Goal: Task Accomplishment & Management: Complete application form

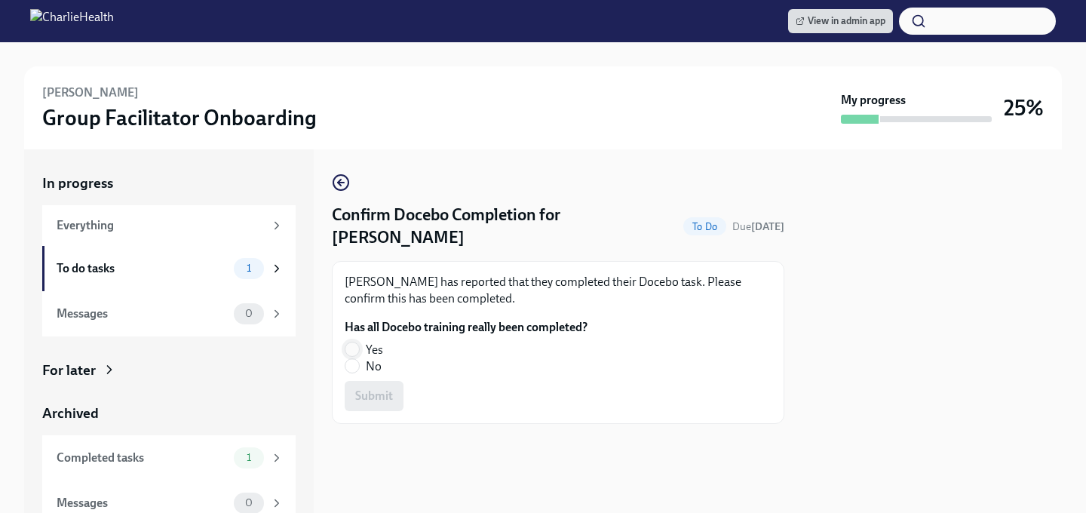
click at [353, 342] on input "Yes" at bounding box center [352, 349] width 14 height 14
radio input "true"
click at [359, 382] on button "Submit" at bounding box center [374, 396] width 59 height 30
click at [355, 352] on input "Yes" at bounding box center [352, 349] width 14 height 14
radio input "true"
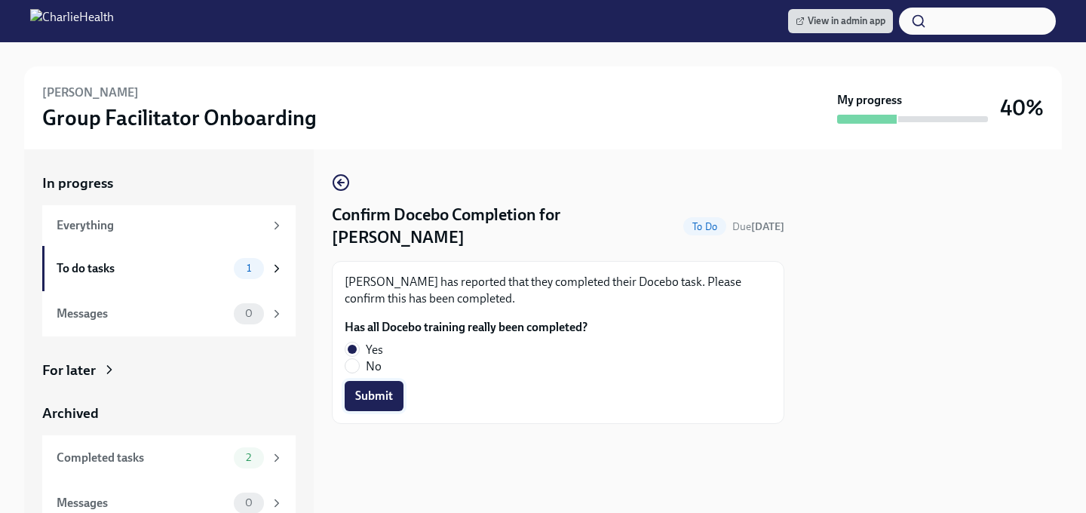
click at [371, 401] on span "Submit" at bounding box center [374, 395] width 38 height 15
